Goal: Transaction & Acquisition: Purchase product/service

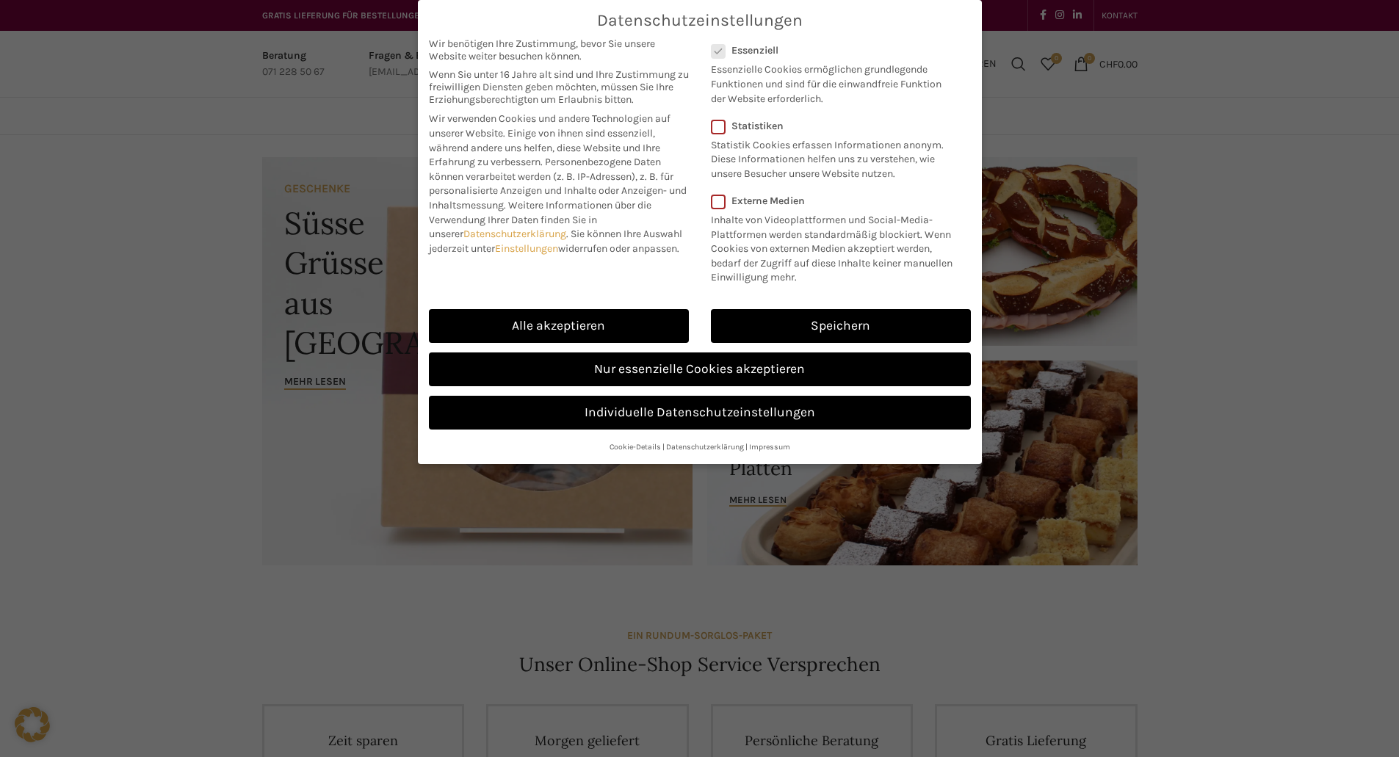
click at [585, 319] on link "Alle akzeptieren" at bounding box center [559, 326] width 260 height 34
checkbox input "true"
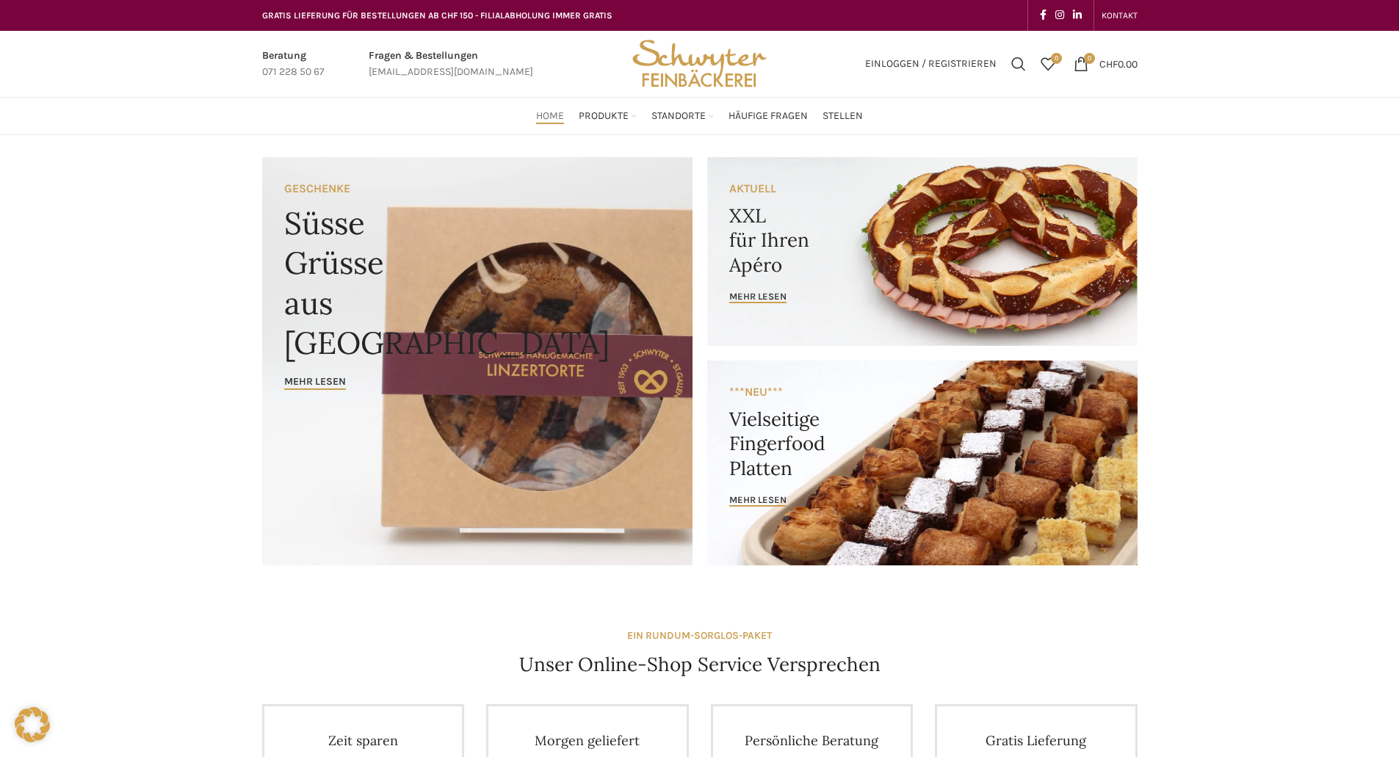
click at [602, 112] on span "Produkte" at bounding box center [604, 116] width 50 height 14
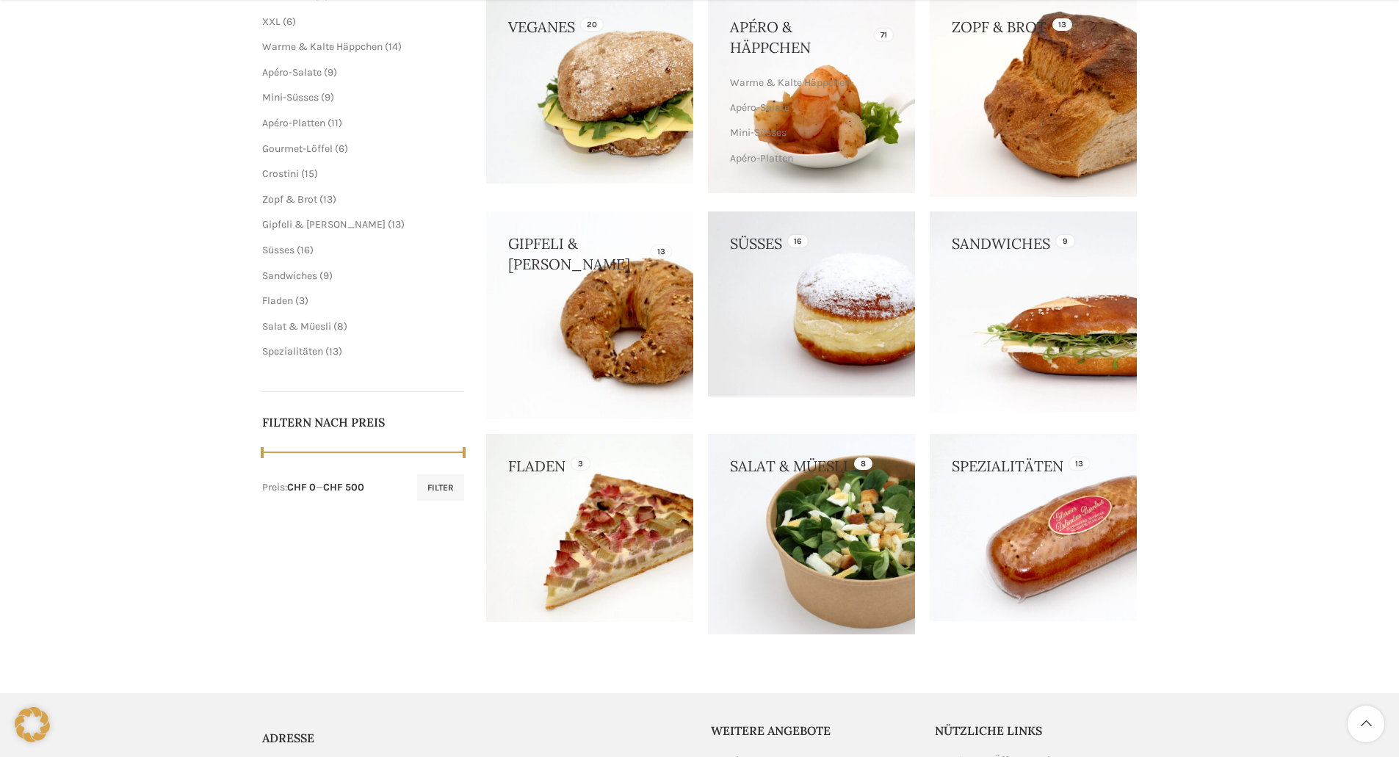
scroll to position [508, 0]
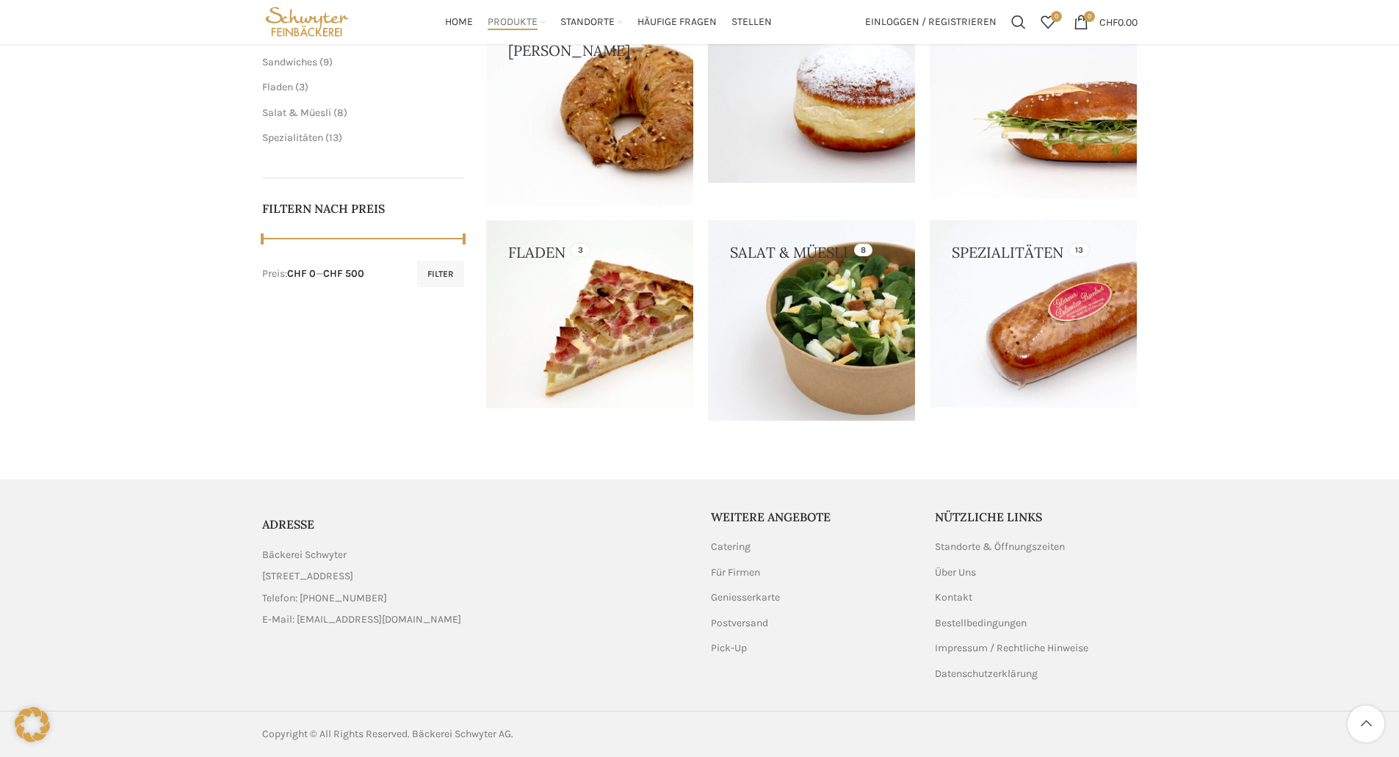
click at [539, 253] on link at bounding box center [589, 314] width 207 height 189
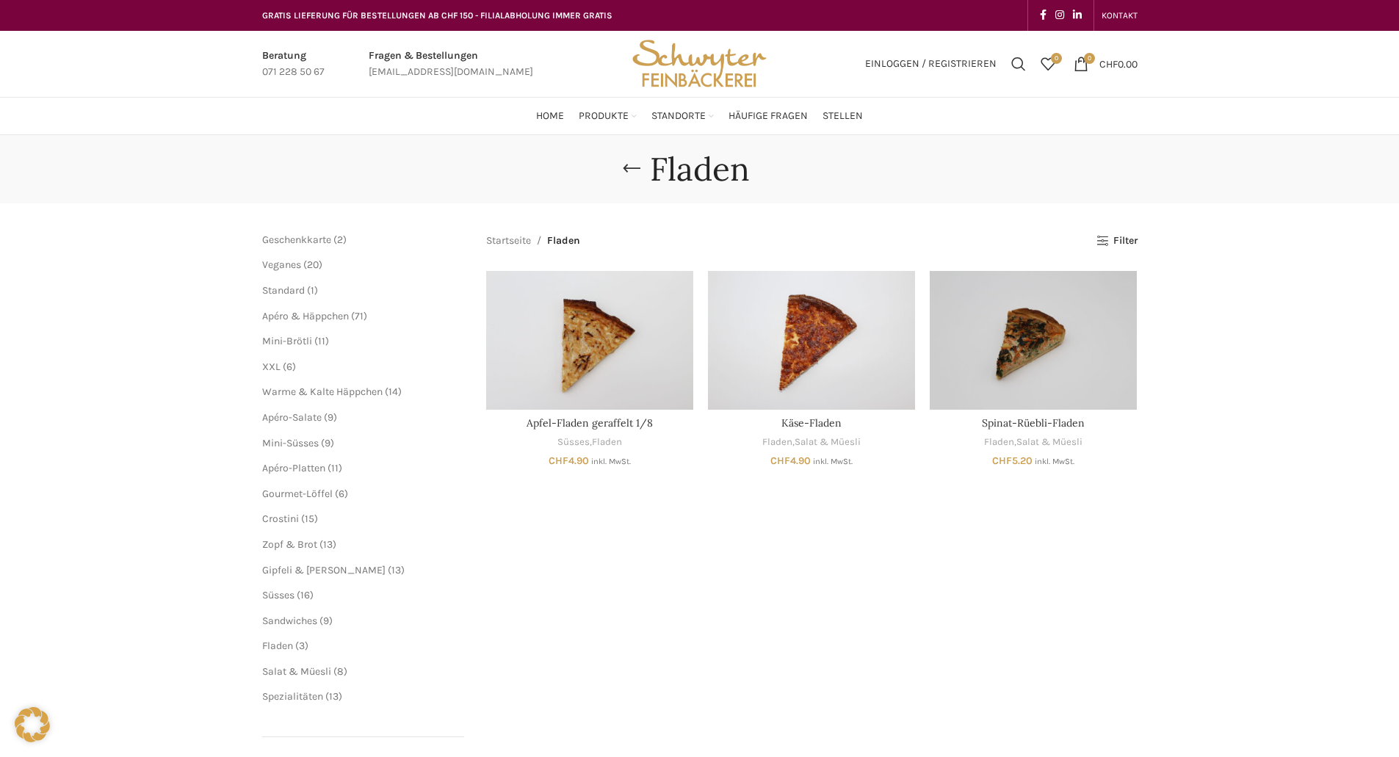
click at [698, 603] on div "Startseite Fladen Alle 3 Ergebnisse werden angezeigt Seitenleiste anzeigen Filt…" at bounding box center [811, 540] width 651 height 614
click at [333, 397] on span "Warme & Kalte Häppchen" at bounding box center [322, 392] width 120 height 12
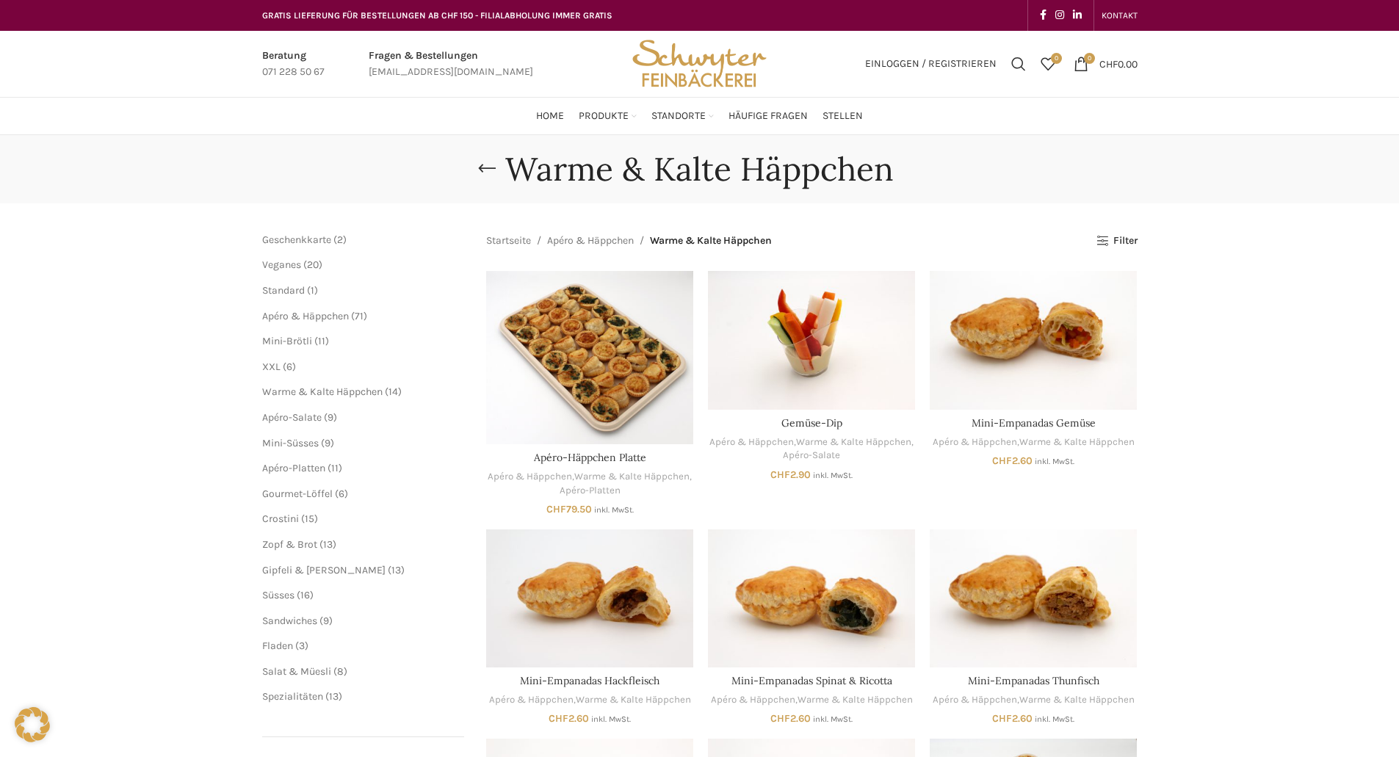
click at [217, 462] on div "Warme & Kalte Häppchen [GEOGRAPHIC_DATA] Geschenkkarte 2 2 Produkte Veganes 20 …" at bounding box center [699, 707] width 1399 height 1144
